Goal: Book appointment/travel/reservation

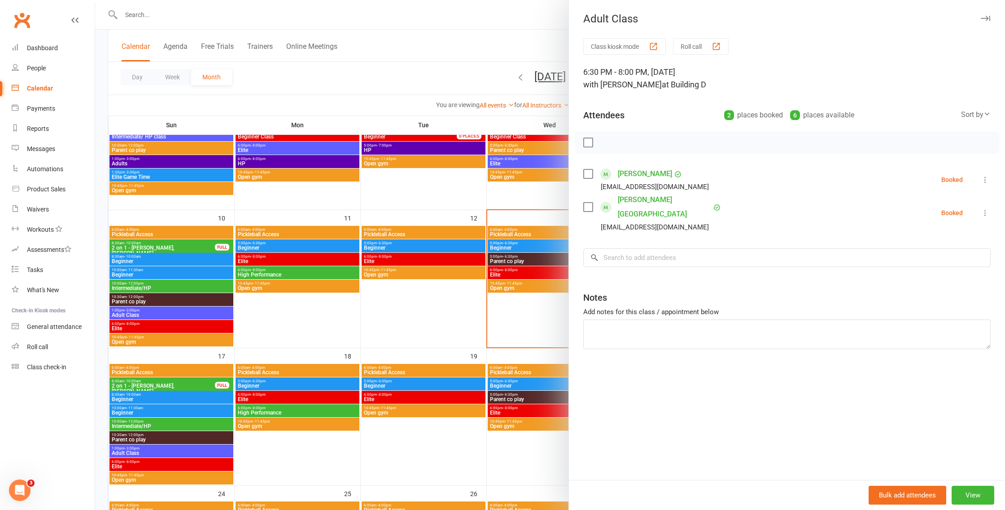
click at [496, 162] on div at bounding box center [550, 255] width 910 height 510
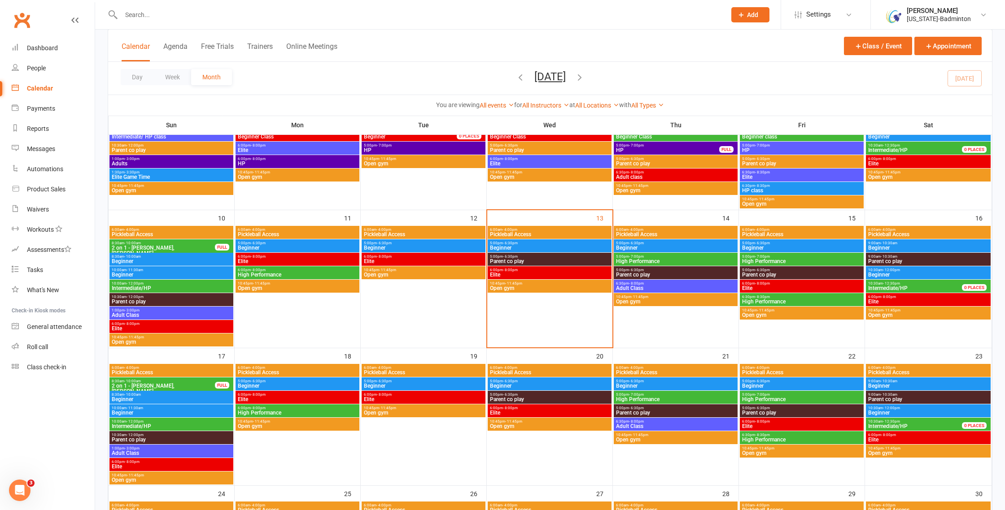
scroll to position [253, 0]
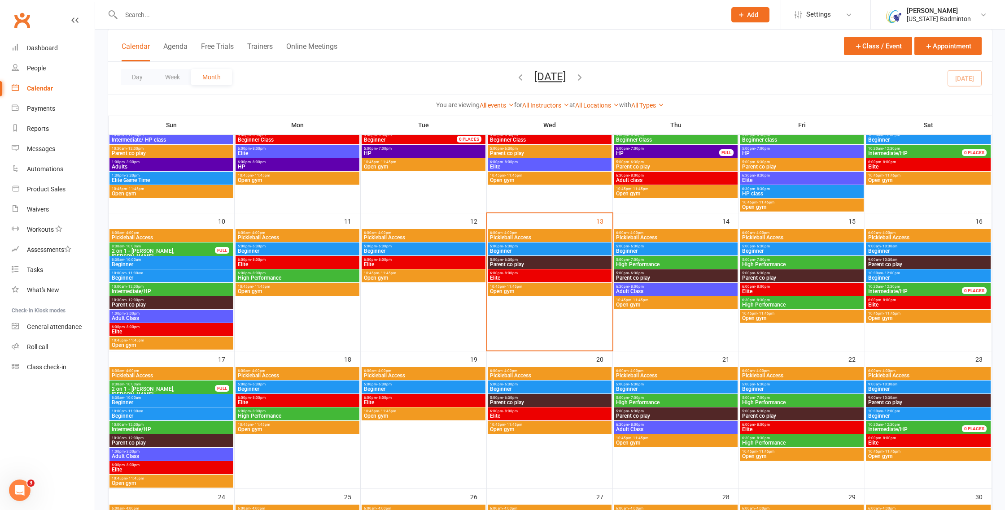
click at [783, 302] on span "High Performance" at bounding box center [801, 304] width 120 height 5
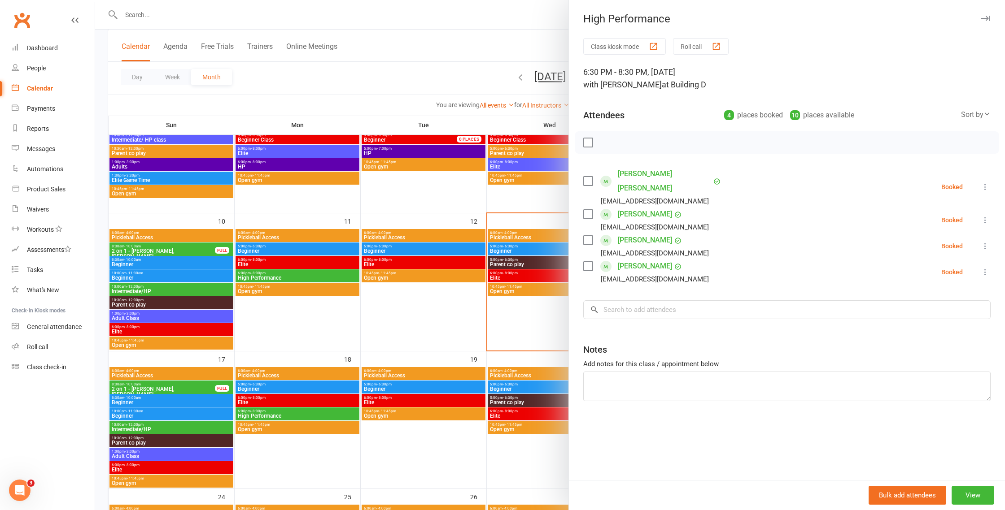
click at [559, 317] on div at bounding box center [550, 255] width 910 height 510
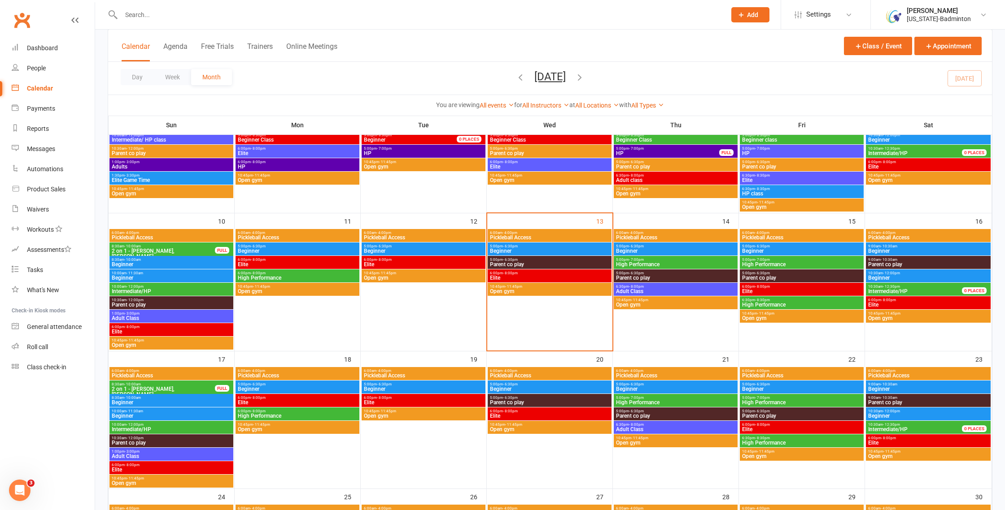
click at [793, 289] on span "Elite" at bounding box center [801, 291] width 120 height 5
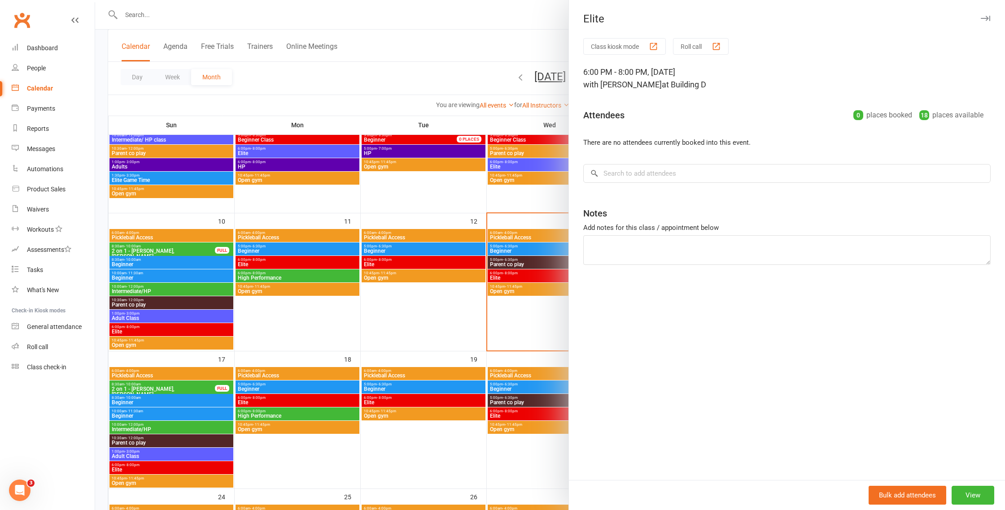
scroll to position [0, 0]
click at [501, 296] on div at bounding box center [550, 255] width 910 height 510
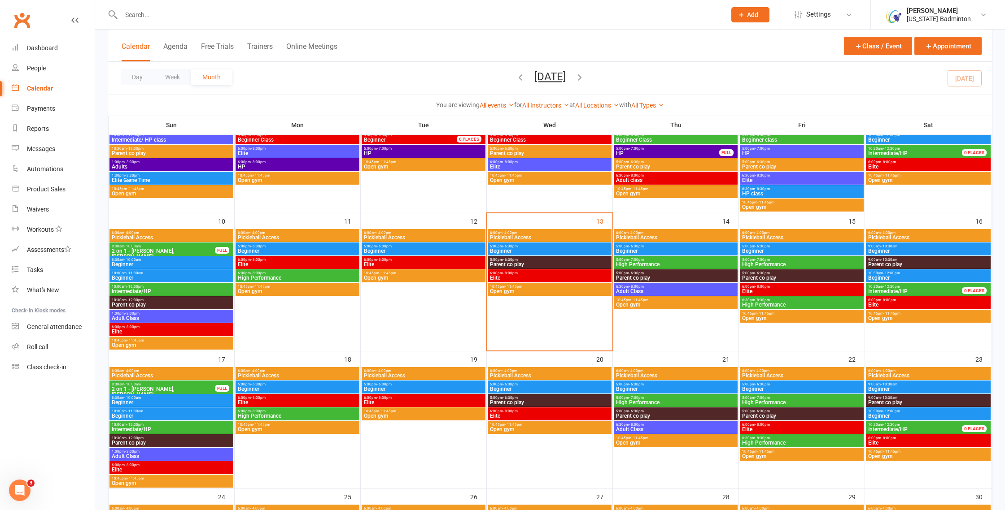
click at [754, 263] on span "High Performance" at bounding box center [801, 264] width 120 height 5
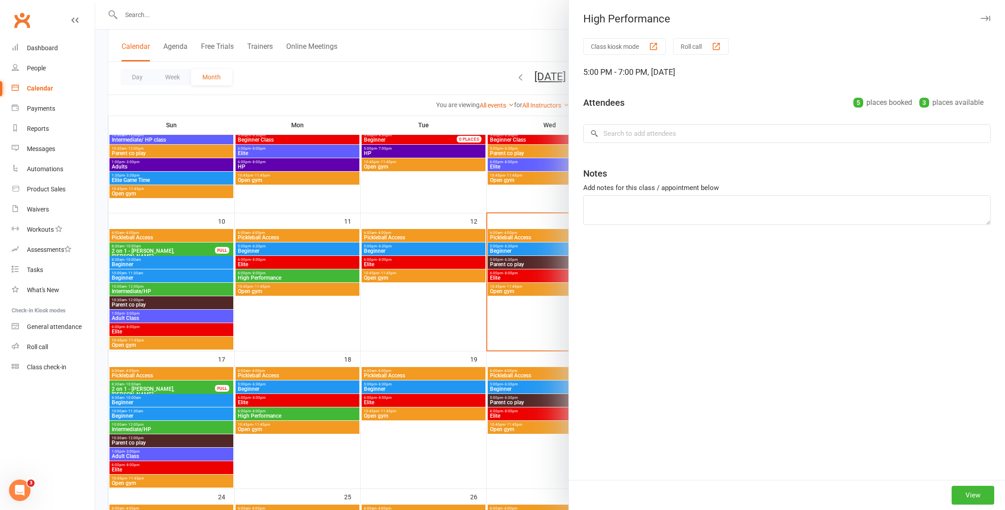
scroll to position [251, 0]
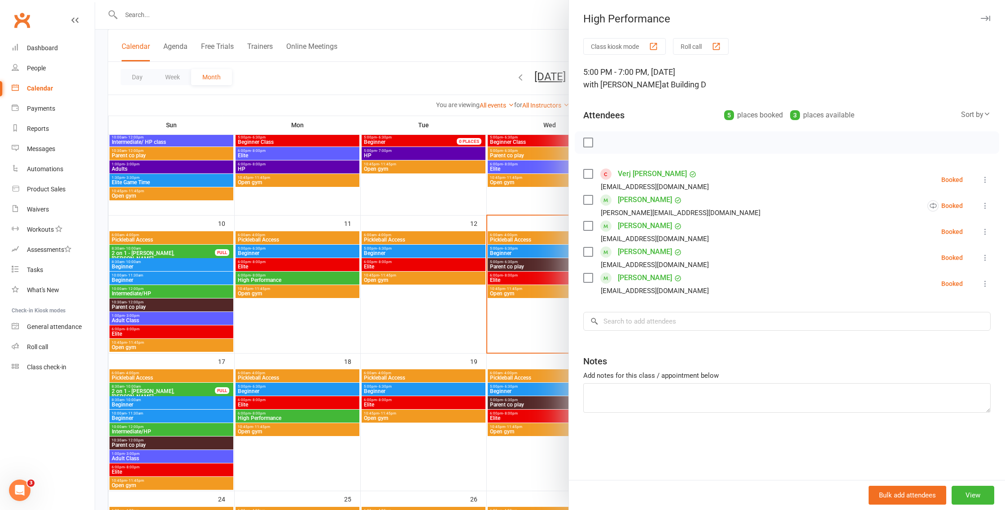
click at [503, 321] on div at bounding box center [550, 255] width 910 height 510
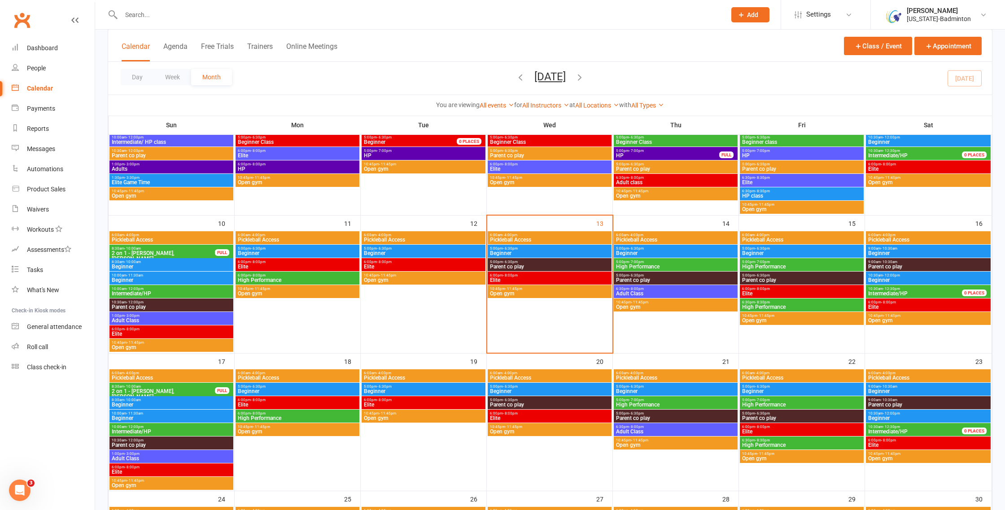
click at [792, 248] on span "5:00pm - 6:30pm" at bounding box center [801, 249] width 120 height 4
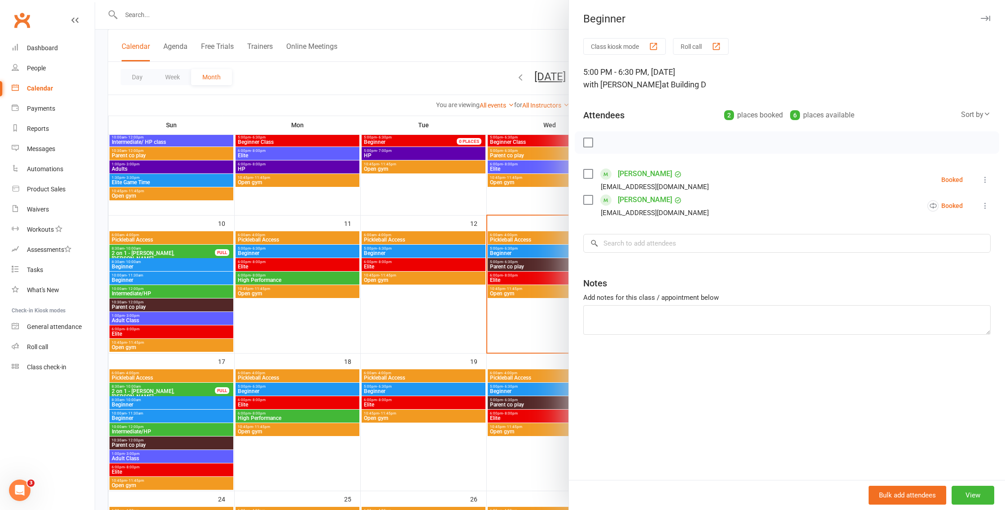
click at [518, 357] on div at bounding box center [550, 255] width 910 height 510
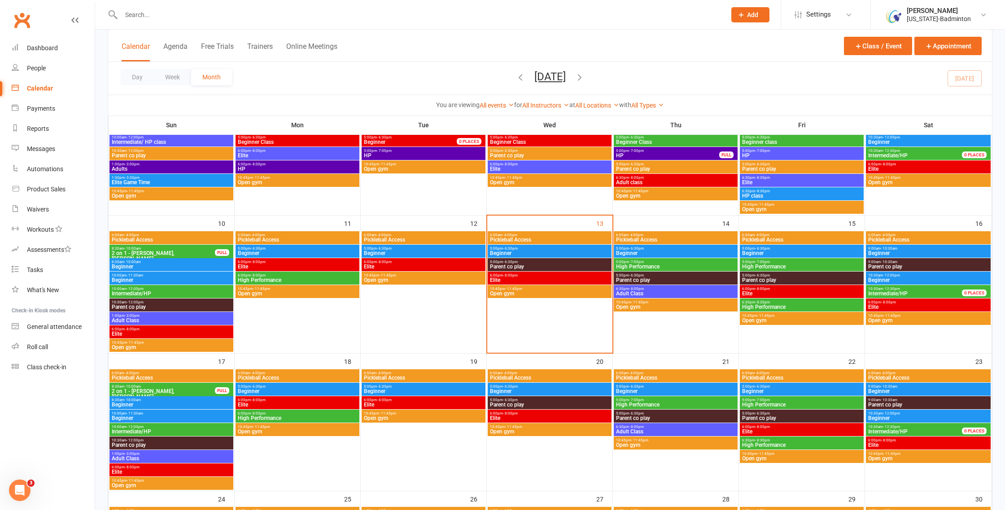
click at [799, 266] on span "High Performance" at bounding box center [801, 266] width 120 height 5
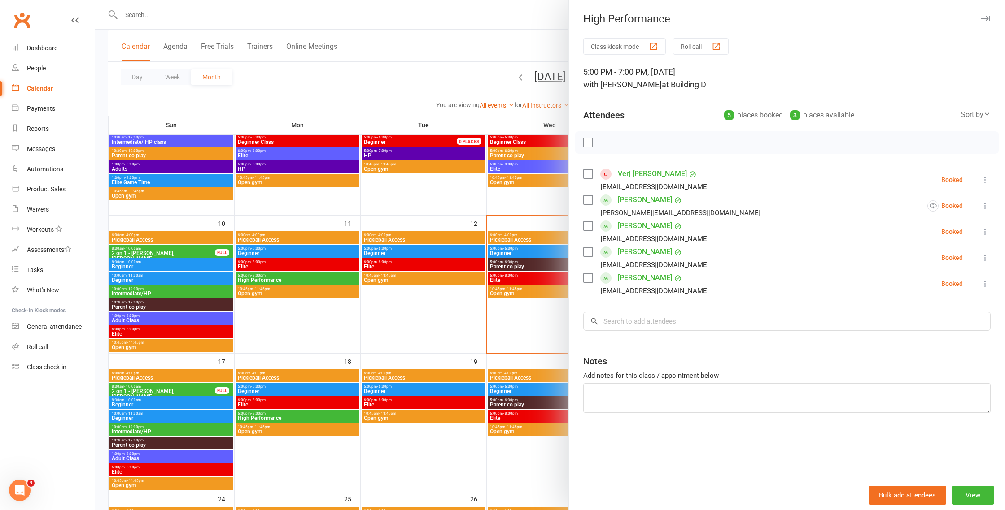
click at [508, 358] on div at bounding box center [550, 255] width 910 height 510
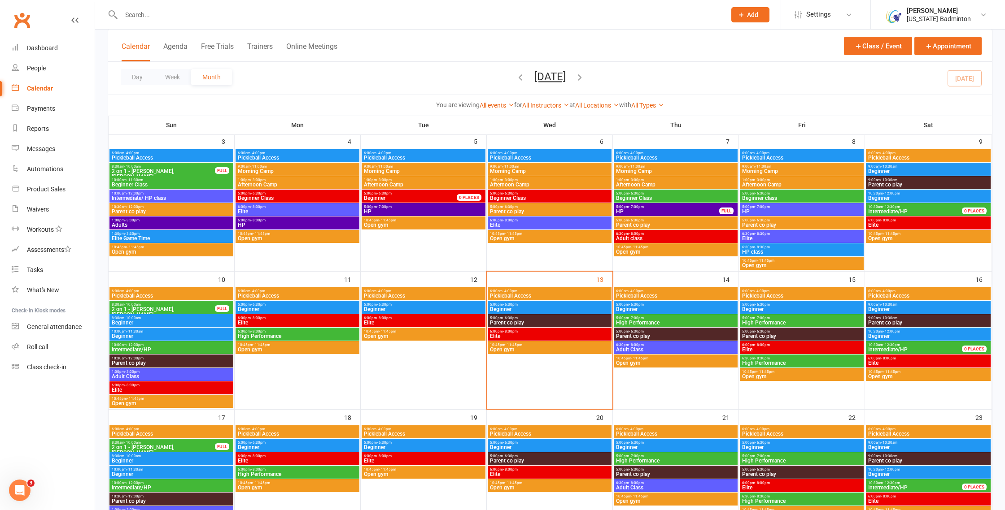
scroll to position [158, 0]
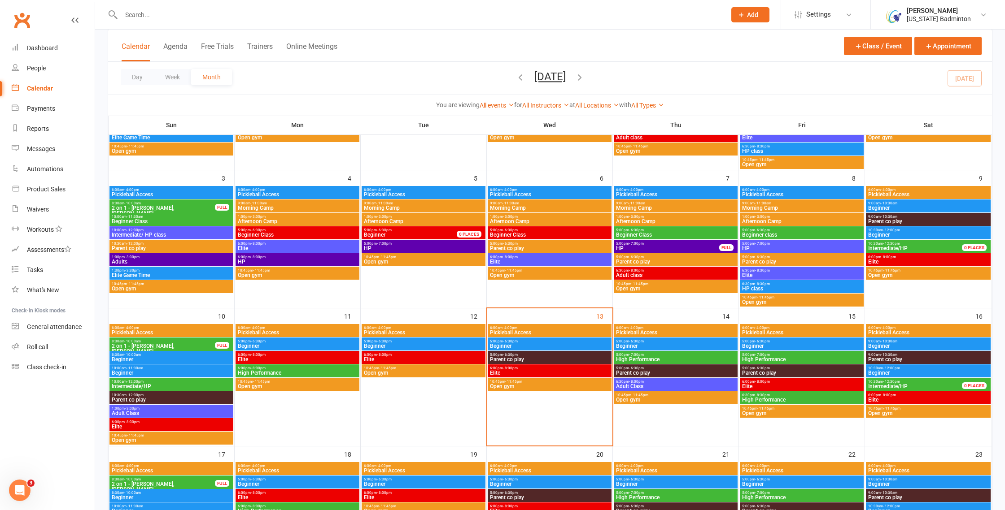
click at [779, 246] on span "HP" at bounding box center [801, 248] width 120 height 5
